Goal: Navigation & Orientation: Find specific page/section

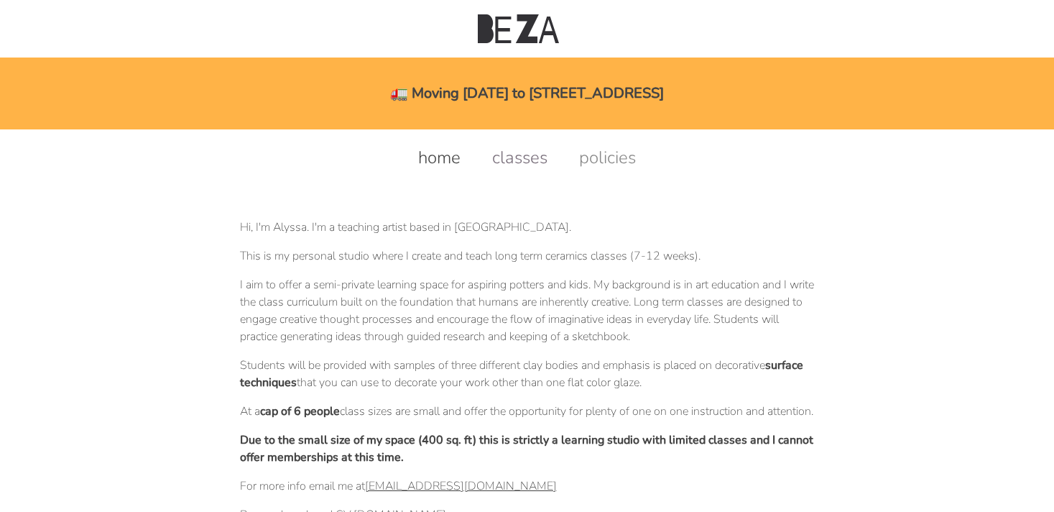
click at [530, 154] on link "classes" at bounding box center [520, 157] width 84 height 23
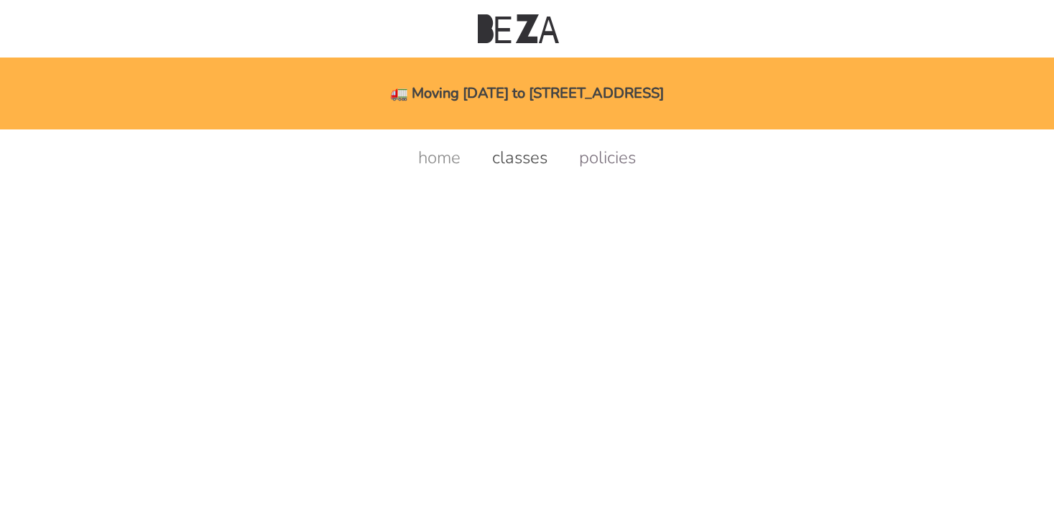
click at [608, 162] on link "policies" at bounding box center [608, 157] width 86 height 23
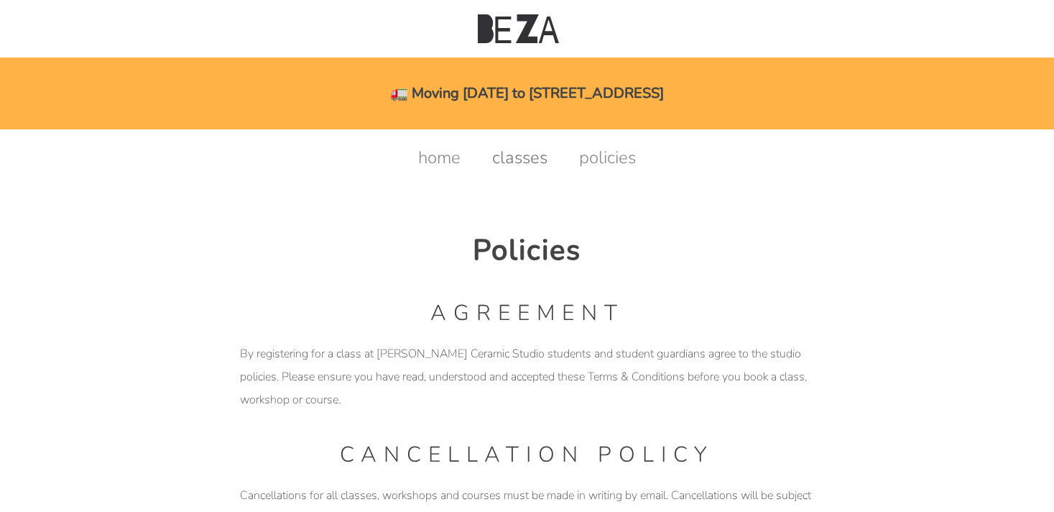
click at [505, 161] on link "classes" at bounding box center [520, 157] width 84 height 23
